Goal: Navigation & Orientation: Find specific page/section

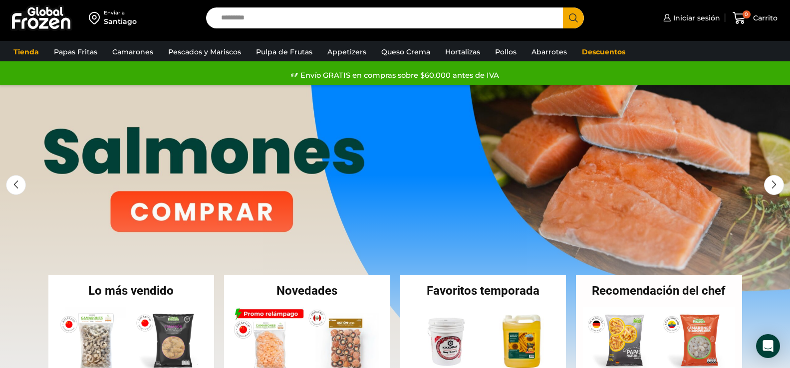
scroll to position [0, 0]
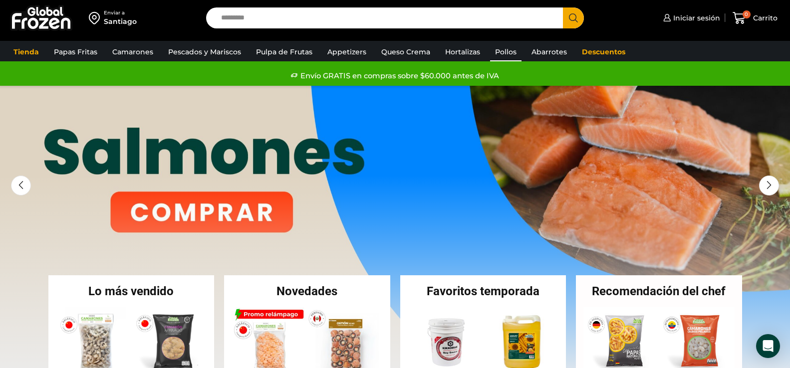
click at [506, 51] on link "Pollos" at bounding box center [505, 51] width 31 height 19
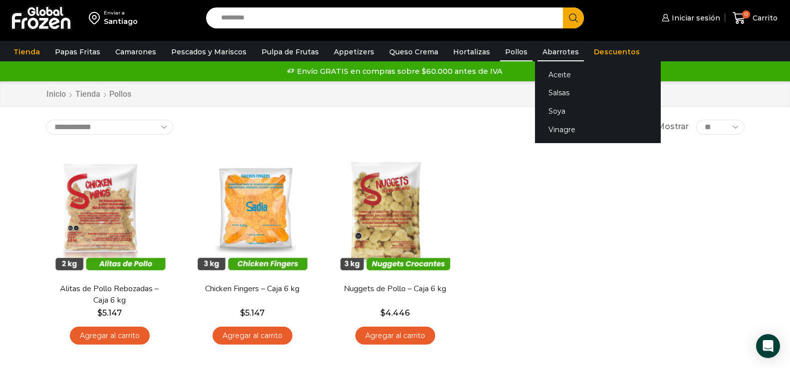
click at [538, 49] on link "Abarrotes" at bounding box center [561, 51] width 46 height 19
